Goal: Task Accomplishment & Management: Use online tool/utility

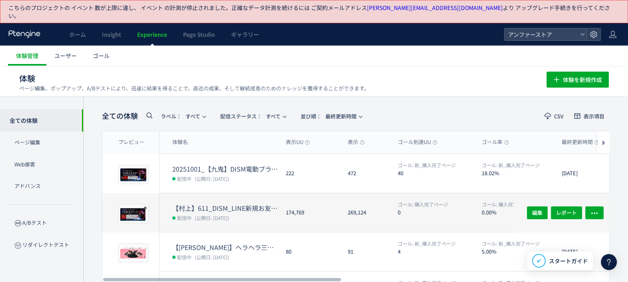
click at [230, 203] on dt "【村上】611_DISM_LINE新規お友達CP" at bounding box center [225, 207] width 107 height 9
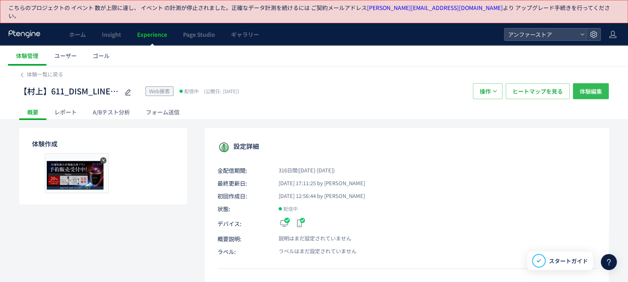
click at [591, 83] on span "体験編集" at bounding box center [591, 91] width 22 height 16
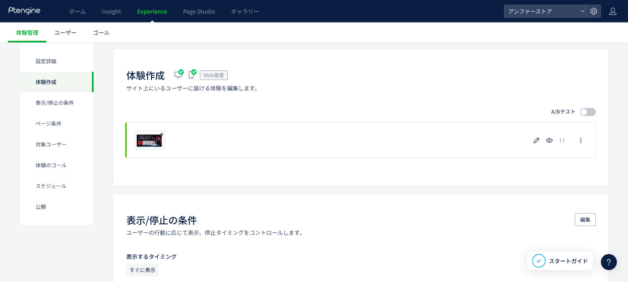
scroll to position [150, 0]
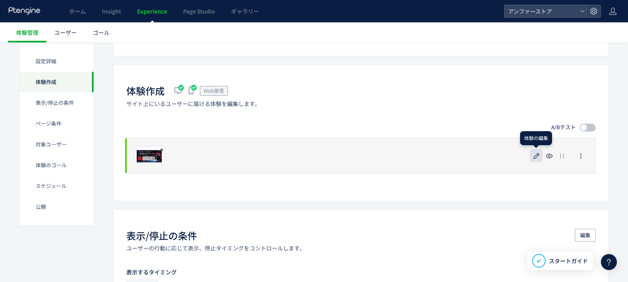
click at [540, 151] on icon "button" at bounding box center [537, 156] width 10 height 10
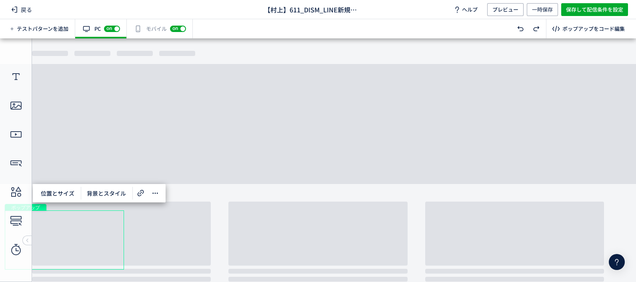
click at [152, 28] on div "有効な編集箇所が確認されません モバイル off on" at bounding box center [160, 28] width 66 height 19
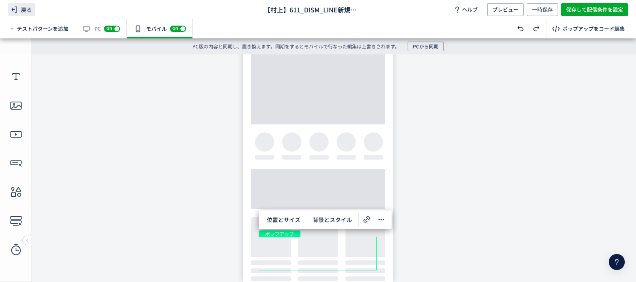
click at [33, 6] on span "戻る" at bounding box center [21, 9] width 27 height 13
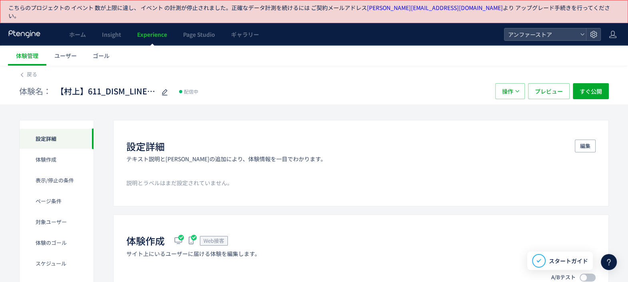
click at [156, 34] on link "Experience" at bounding box center [152, 34] width 46 height 22
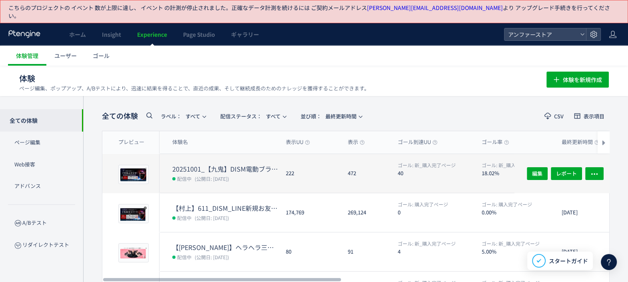
click at [252, 164] on dt "20251001_【九鬼】DISM電動ブラシ予約CP" at bounding box center [225, 168] width 107 height 9
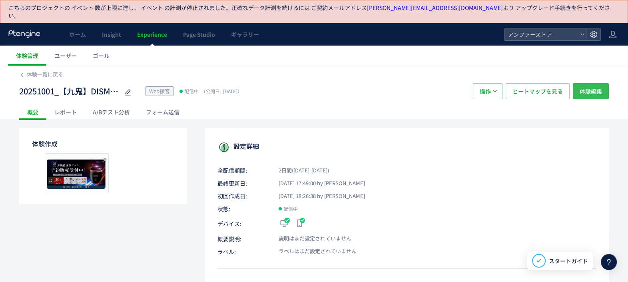
click at [582, 85] on span "体験編集" at bounding box center [591, 91] width 22 height 16
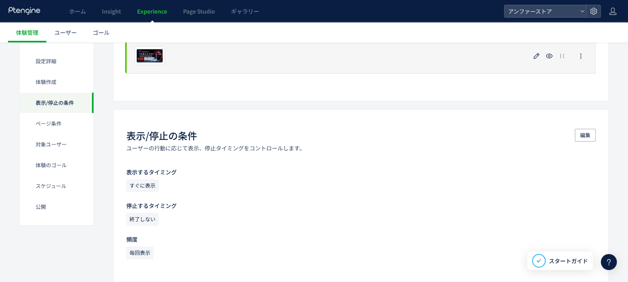
scroll to position [150, 0]
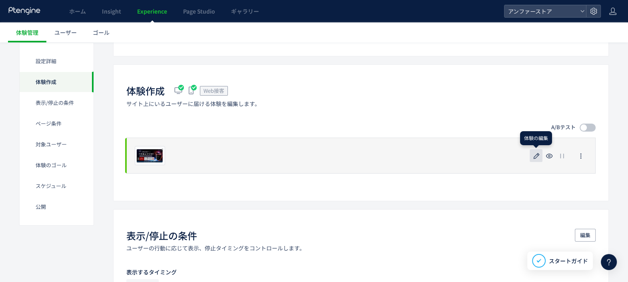
click at [533, 151] on icon "button" at bounding box center [537, 156] width 10 height 10
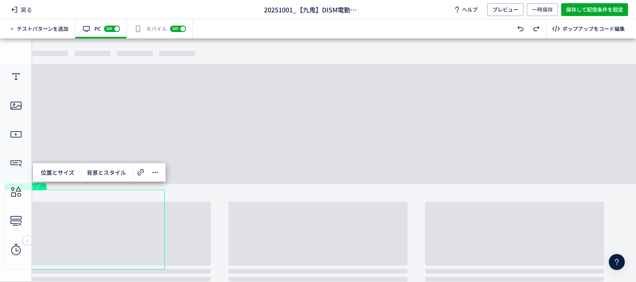
click at [153, 29] on div "有効な編集箇所が確認されません モバイル off on" at bounding box center [160, 28] width 66 height 19
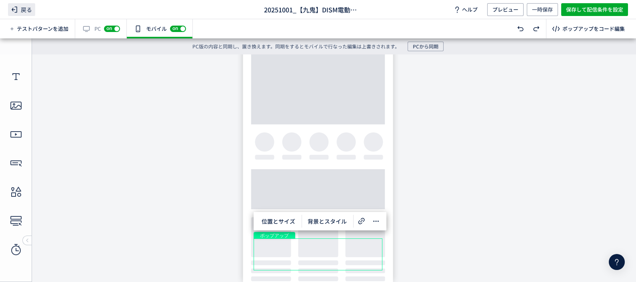
click at [27, 8] on span "戻る" at bounding box center [21, 9] width 27 height 13
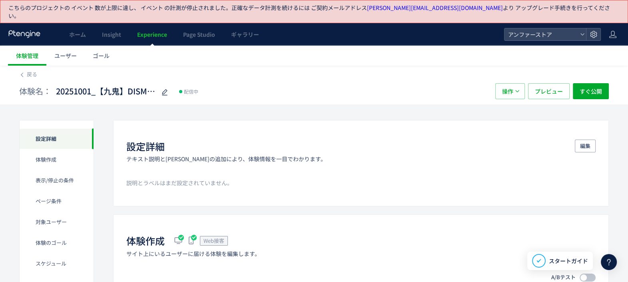
click at [158, 30] on span "Experience" at bounding box center [152, 34] width 30 height 8
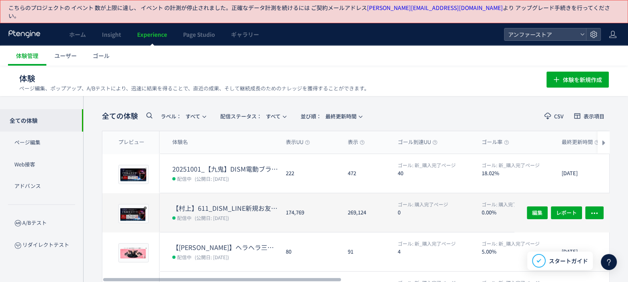
click at [213, 193] on div "【[PERSON_NAME]】611_DISM_LINE新規お友達CP 配信中 (公開日: [DATE])" at bounding box center [219, 212] width 120 height 39
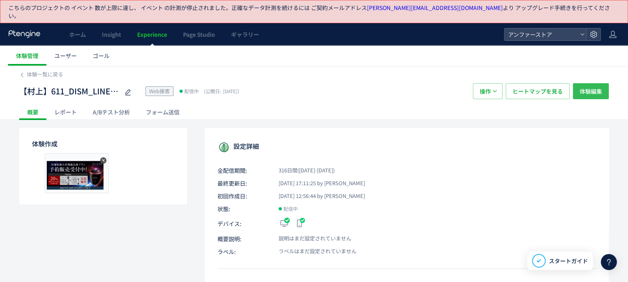
click at [585, 84] on span "体験編集" at bounding box center [591, 91] width 22 height 16
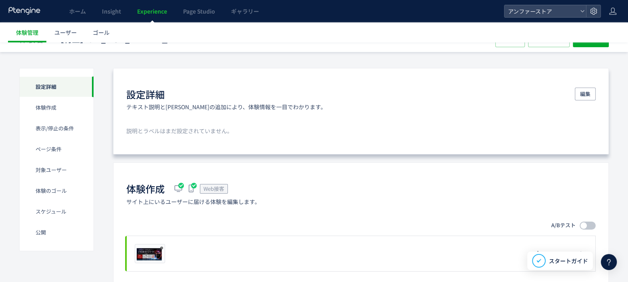
scroll to position [100, 0]
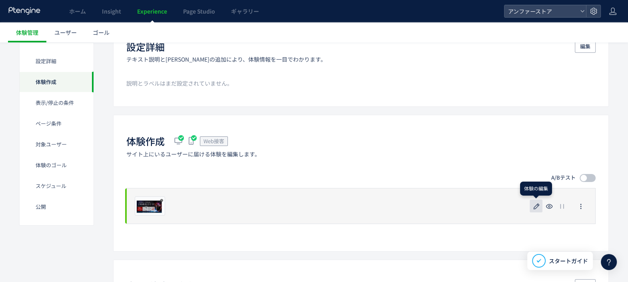
click at [530, 199] on button "button" at bounding box center [536, 205] width 13 height 13
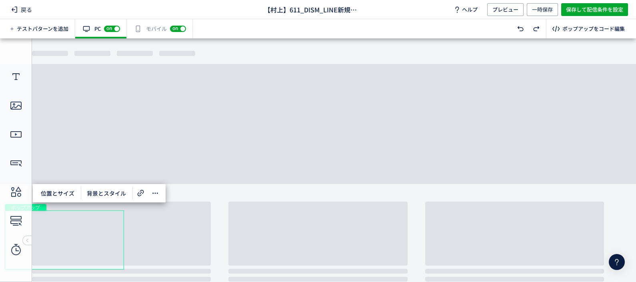
click at [145, 26] on div "有効な編集箇所が確認されません モバイル off on" at bounding box center [160, 28] width 66 height 19
